Goal: Task Accomplishment & Management: Complete application form

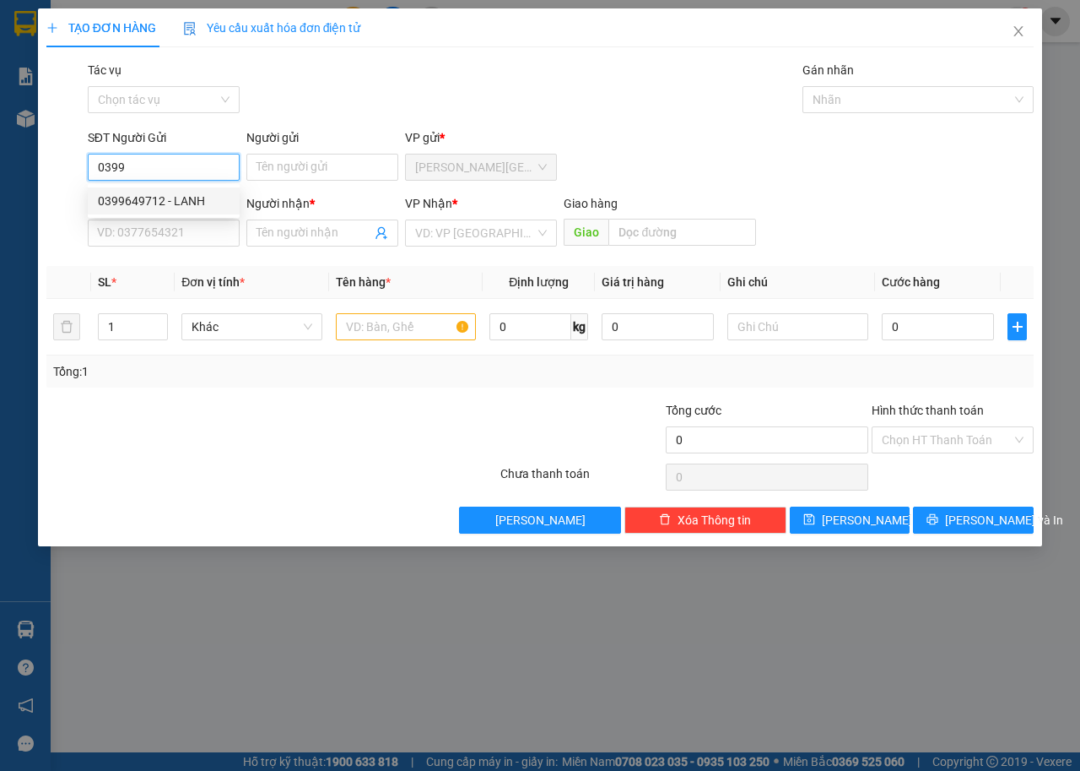
click at [205, 193] on div "0399649712 - LANH" at bounding box center [164, 201] width 132 height 19
type input "0399649712"
type input "LANH"
type input "0963226952"
type input "THÁNH MỸ"
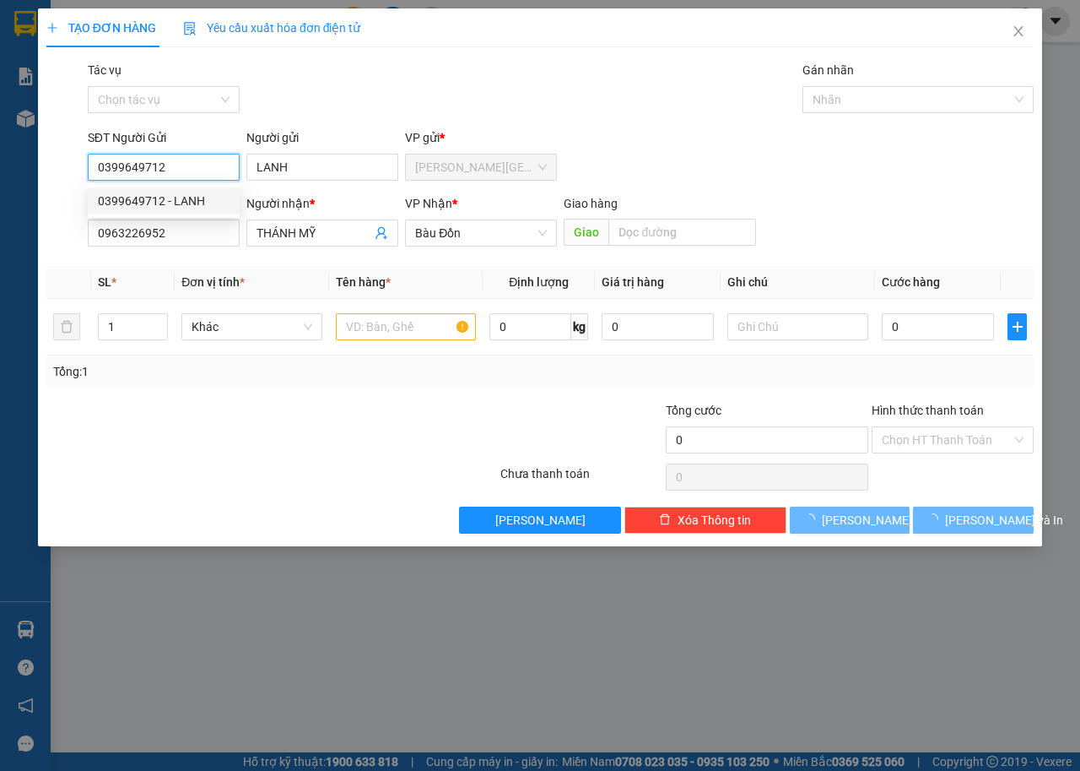
type input "30.000"
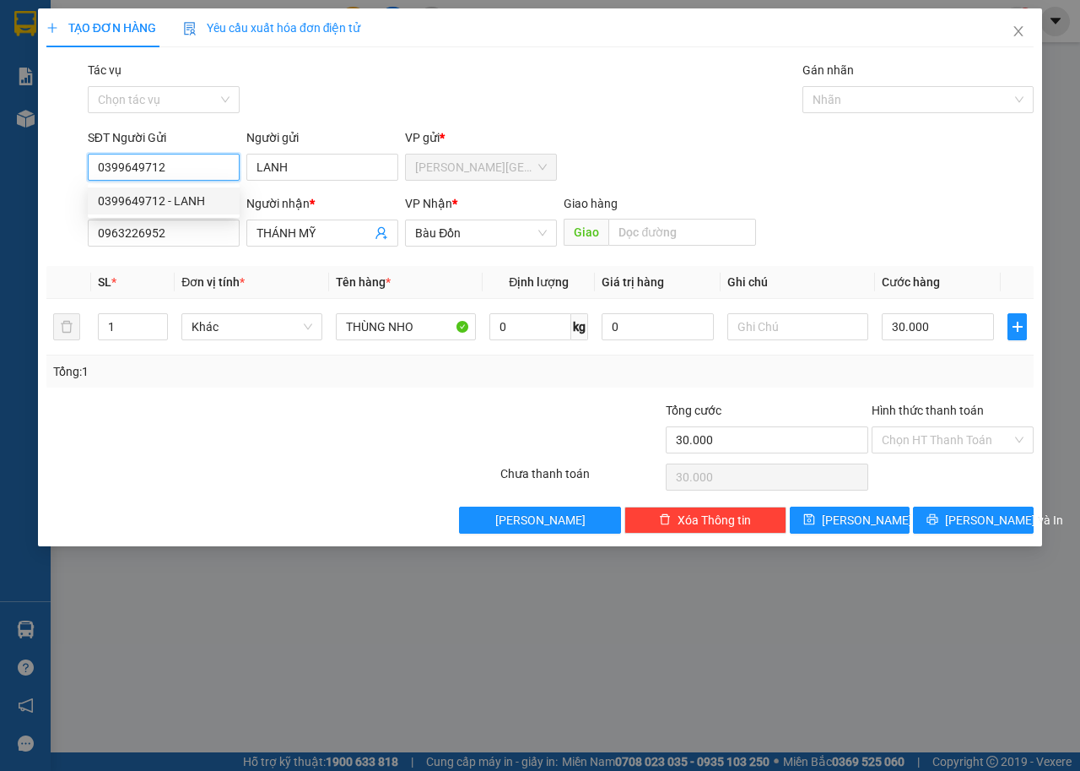
type input "0399649712"
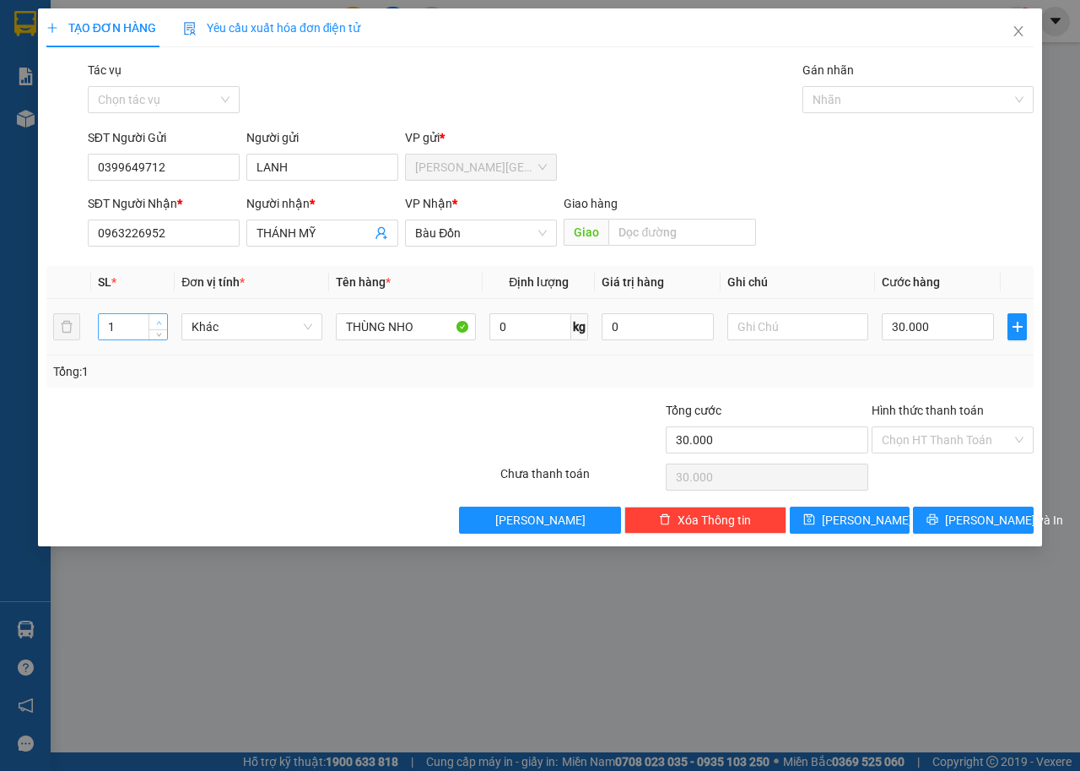
type input "2"
click at [161, 321] on icon "up" at bounding box center [159, 323] width 6 height 6
click at [935, 326] on input "30.000" at bounding box center [938, 326] width 112 height 27
drag, startPoint x: 425, startPoint y: 326, endPoint x: 33, endPoint y: 350, distance: 392.4
click at [41, 349] on div "TẠO ĐƠN HÀNG Yêu cầu xuất hóa đơn điện tử Transit Pickup Surcharge Ids Transit …" at bounding box center [540, 277] width 1004 height 538
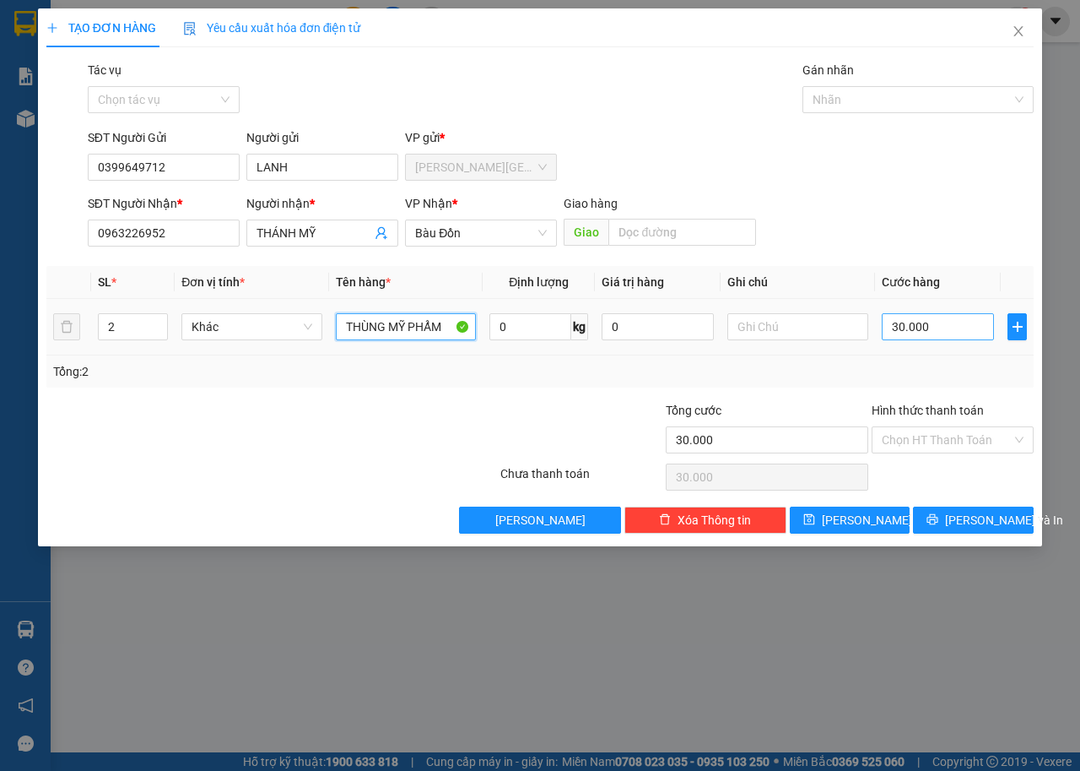
type input "THÙNG MỸ PHẨM"
click at [943, 328] on input "30.000" at bounding box center [938, 326] width 112 height 27
type input "6"
type input "60"
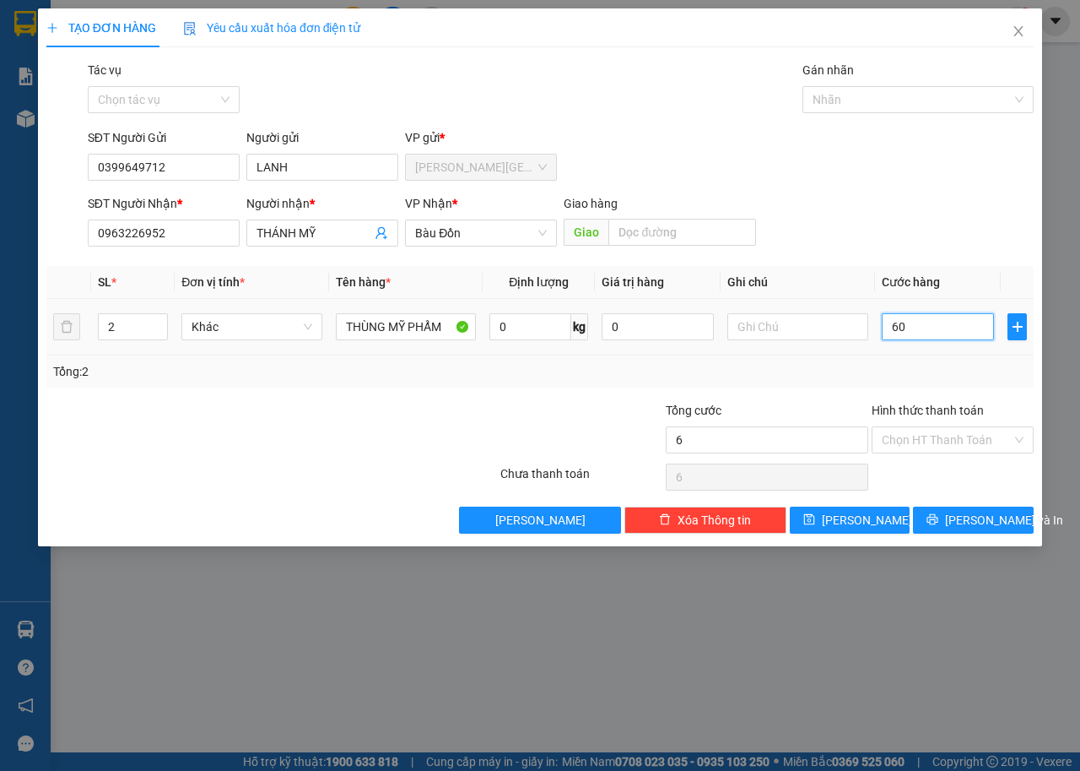
type input "60"
type input "600"
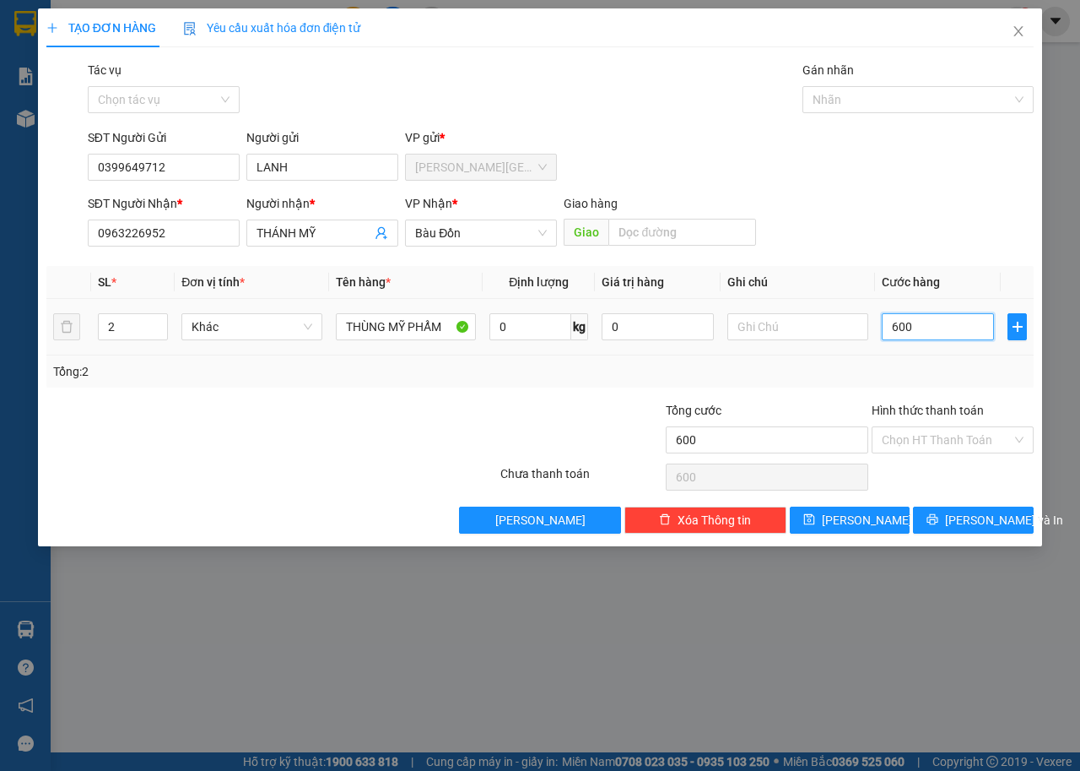
type input "6.000"
type input "60.000"
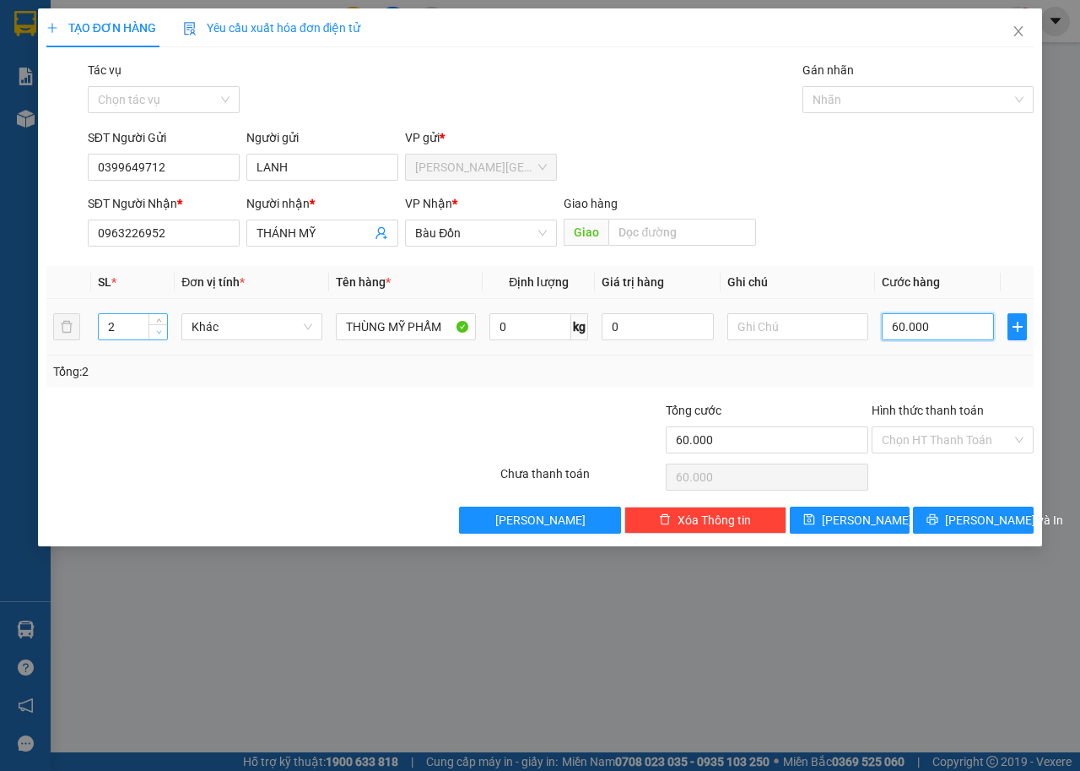
type input "60.000"
click at [161, 333] on icon "down" at bounding box center [159, 332] width 6 height 6
type input "1"
click at [154, 331] on span "down" at bounding box center [159, 333] width 10 height 10
click at [949, 431] on input "Hình thức thanh toán" at bounding box center [947, 439] width 130 height 25
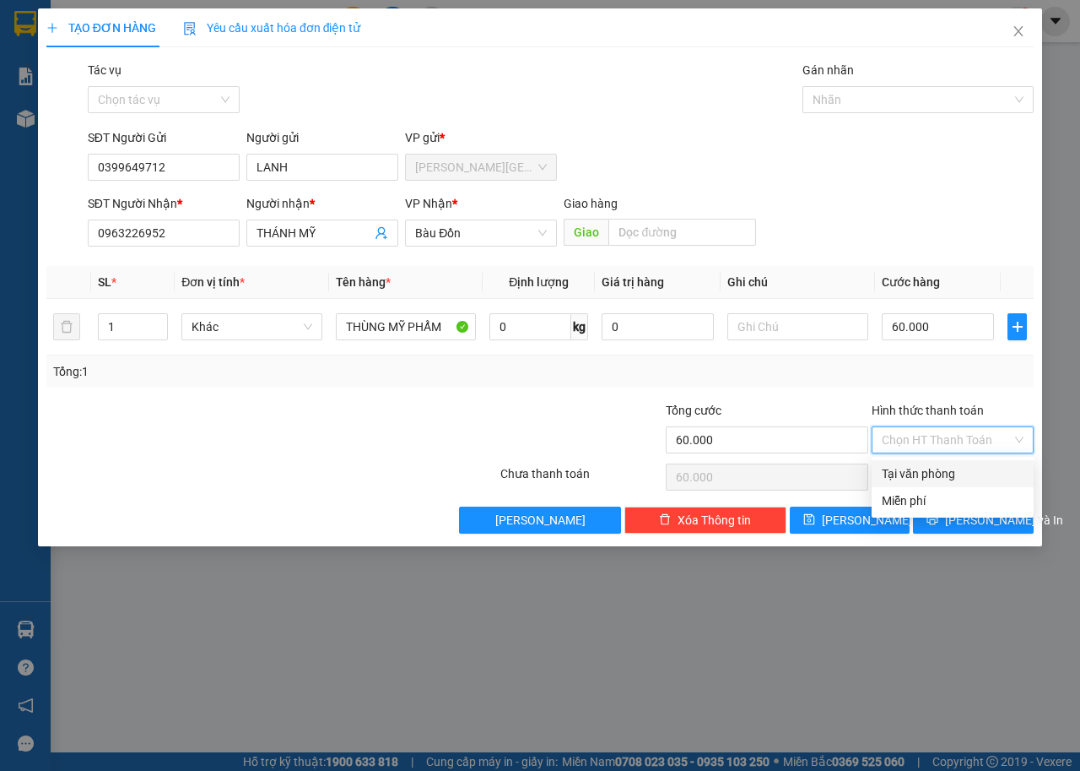
click at [943, 465] on div "Tại văn phòng" at bounding box center [953, 473] width 142 height 19
type input "0"
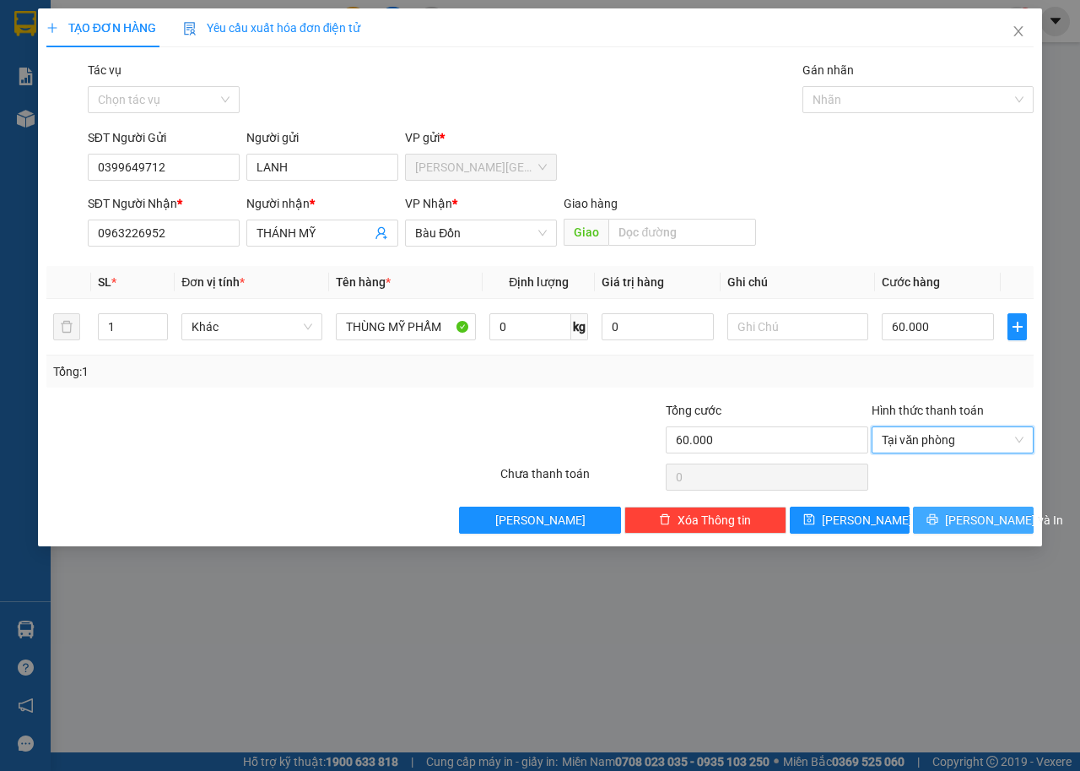
click at [973, 511] on span "[PERSON_NAME] và In" at bounding box center [1004, 520] width 118 height 19
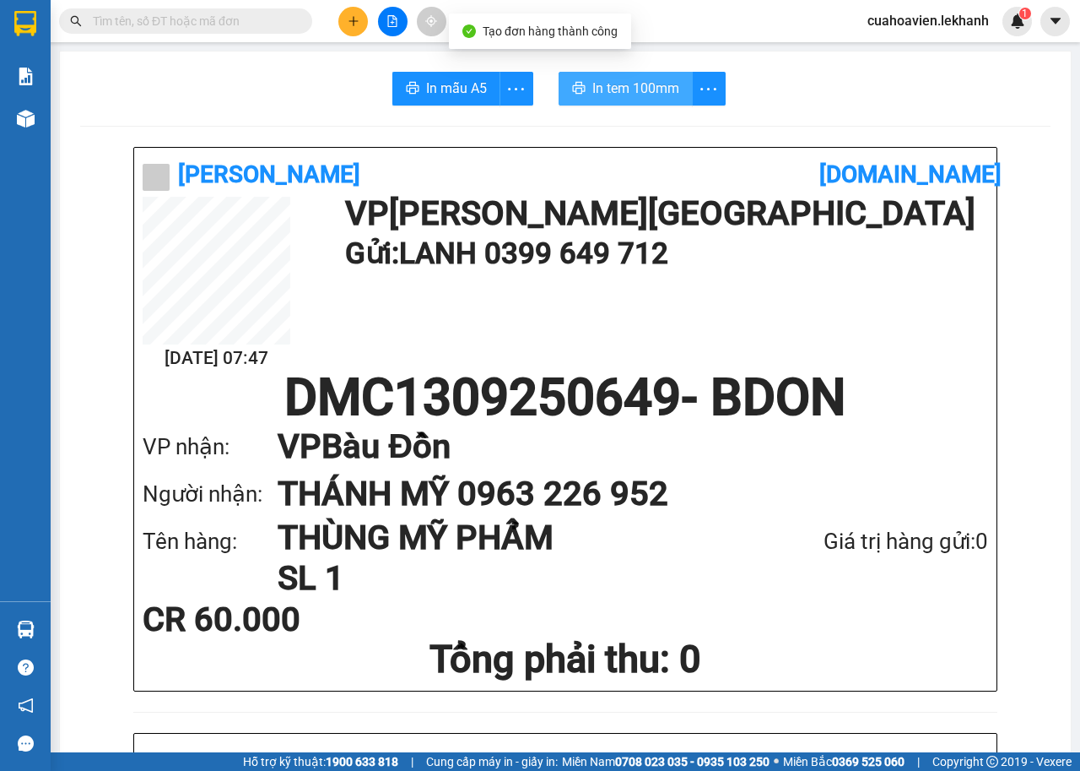
click at [644, 89] on span "In tem 100mm" at bounding box center [636, 88] width 87 height 21
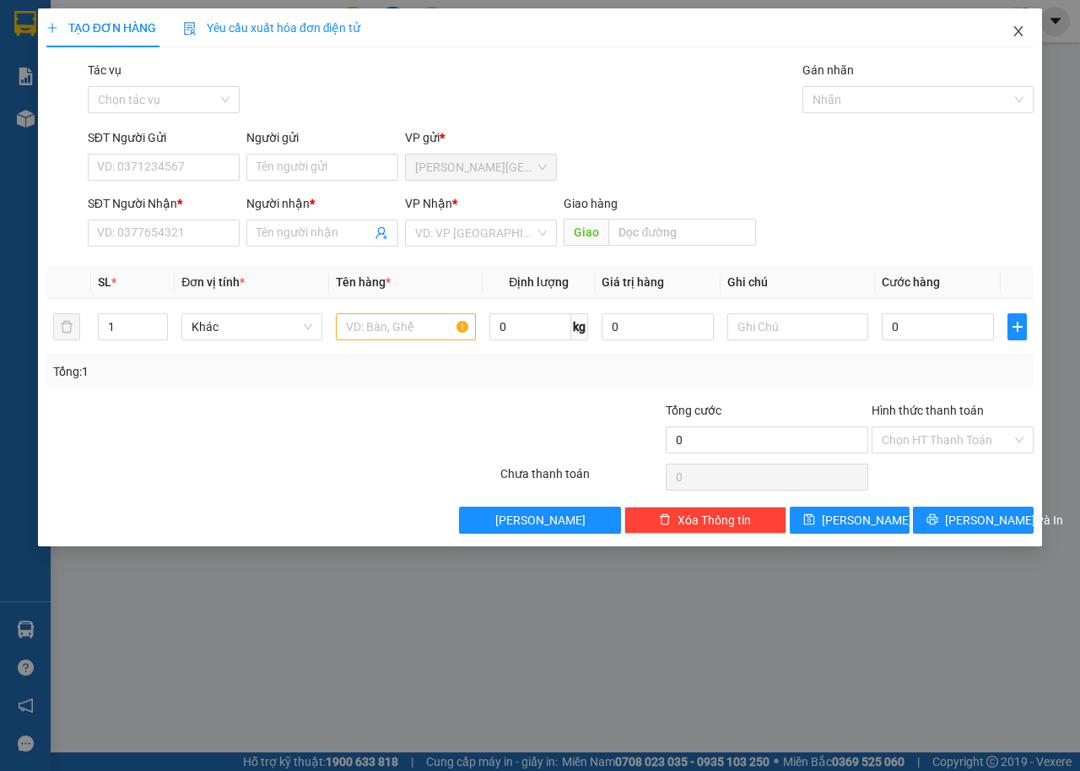
click at [1021, 33] on icon "close" at bounding box center [1019, 31] width 14 height 14
